Goal: Navigation & Orientation: Find specific page/section

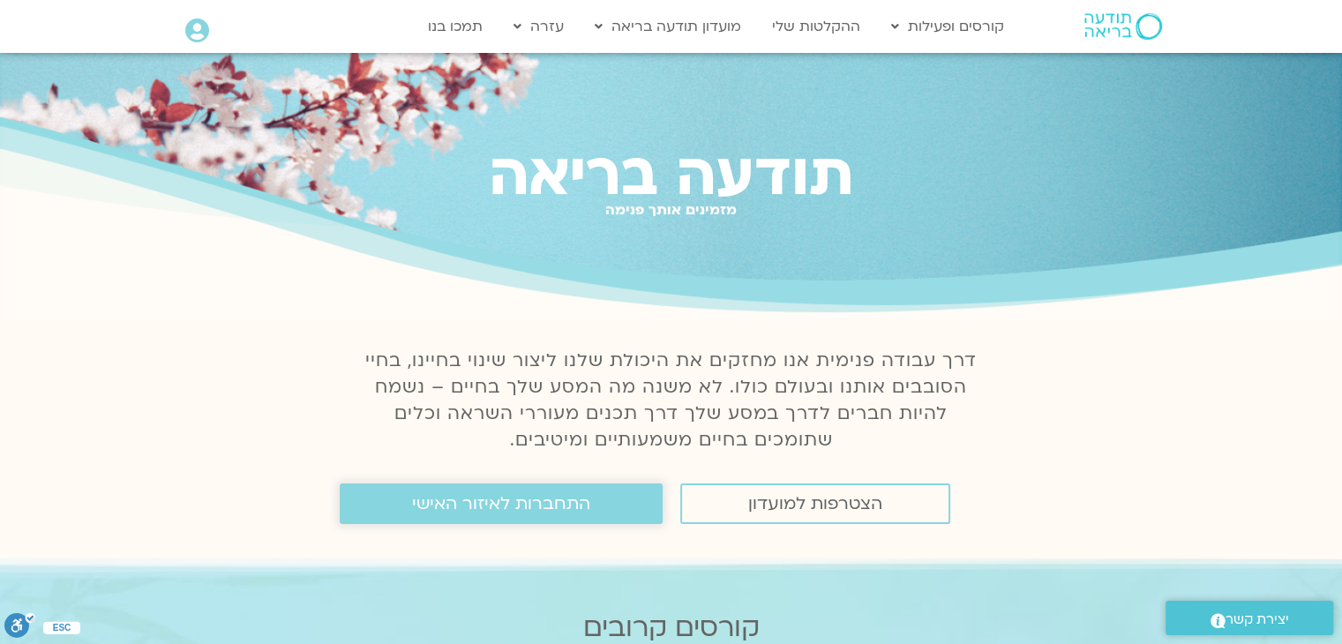
click at [438, 508] on span "התחברות לאיזור האישי" at bounding box center [501, 503] width 178 height 19
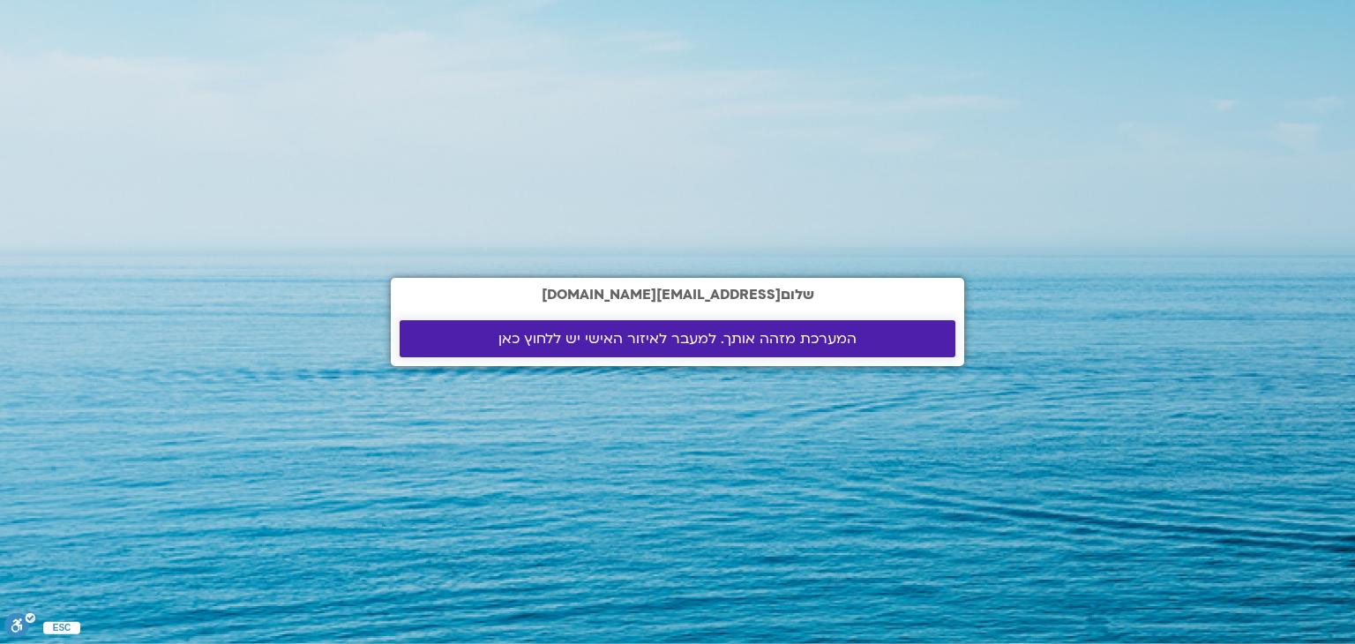
click at [745, 347] on span "המערכת מזהה אותך. למעבר לאיזור האישי יש ללחוץ כאן" at bounding box center [678, 339] width 358 height 16
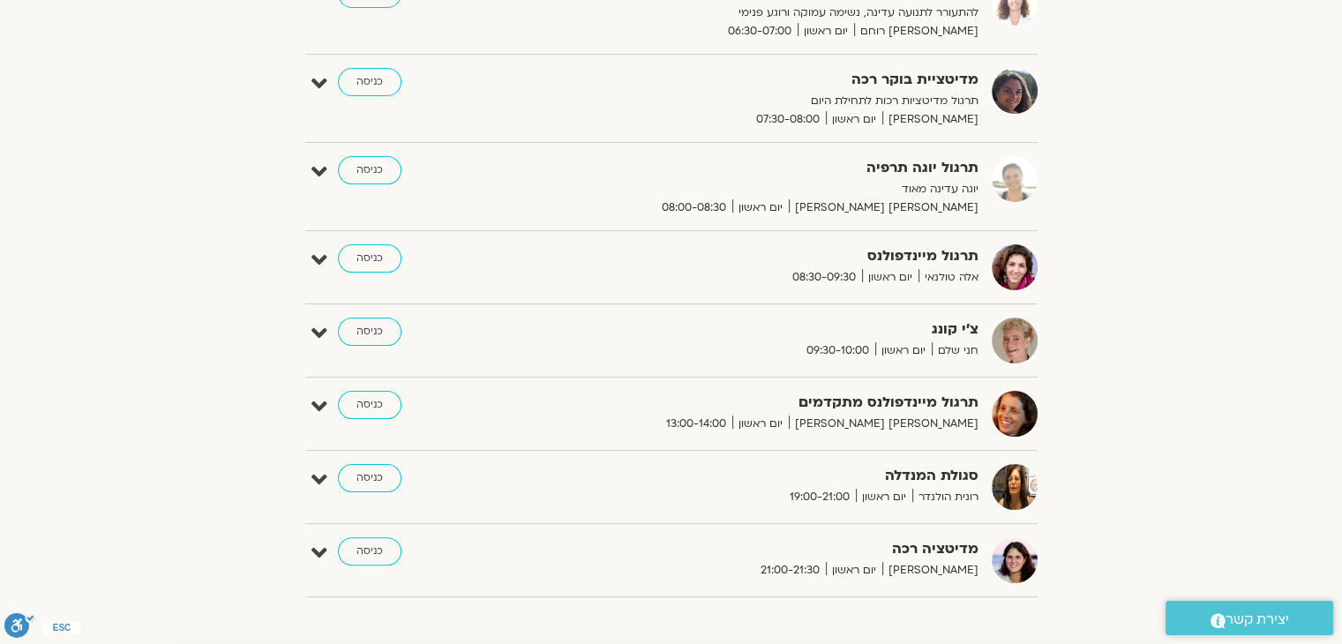
scroll to position [318, 0]
